Goal: Obtain resource: Obtain resource

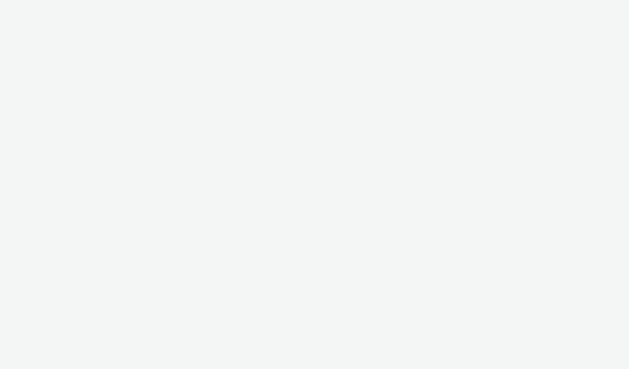
select select "2fc77e36-bb93-4aa3-9dff-dcb08e02eac6"
select select "2405a9d4-3350-4458-8d06-44f78962fa76"
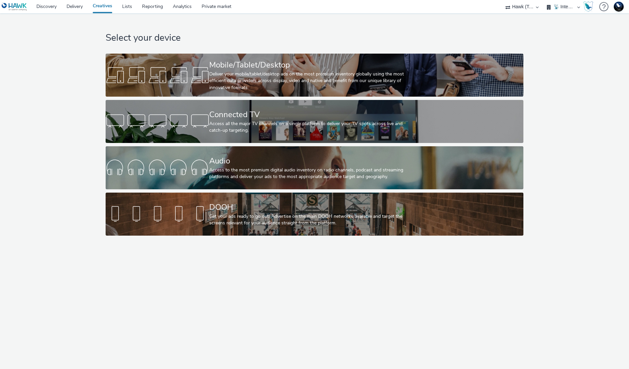
click at [290, 70] on div "Mobile/Tablet/Desktop" at bounding box center [313, 65] width 208 height 12
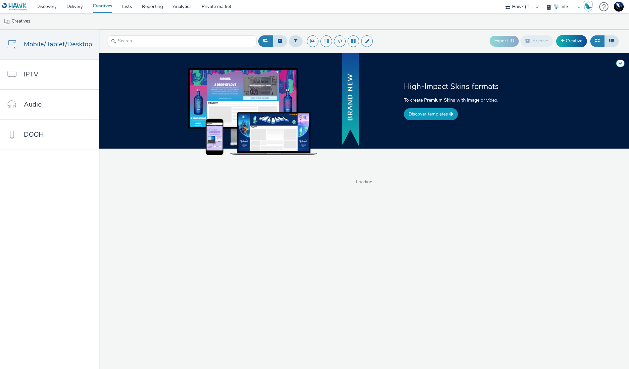
click at [432, 112] on link "Discover templates" at bounding box center [431, 114] width 54 height 12
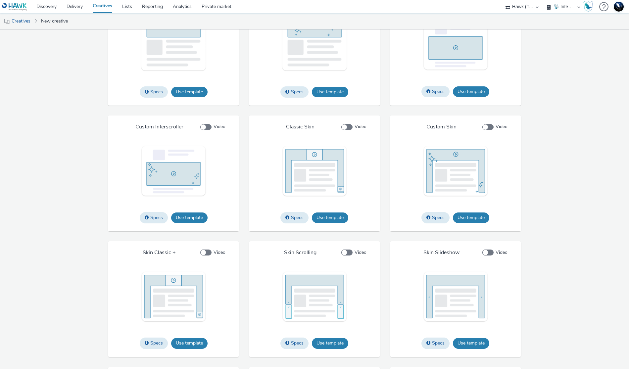
scroll to position [649, 0]
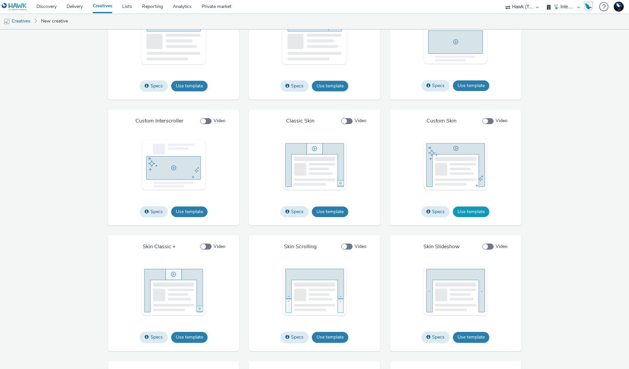
drag, startPoint x: 465, startPoint y: 232, endPoint x: 461, endPoint y: 234, distance: 4.4
click at [465, 217] on button "Use template" at bounding box center [471, 212] width 36 height 11
